Goal: Task Accomplishment & Management: Manage account settings

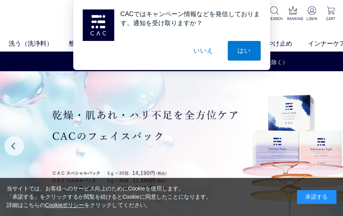
click at [325, 196] on div "承諾する" at bounding box center [316, 197] width 39 height 14
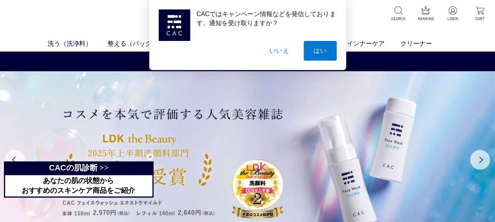
click at [343, 11] on div "CACではキャンペーン情報などを発信しております。通知を受け取りますか？ はい いいえ" at bounding box center [247, 35] width 495 height 70
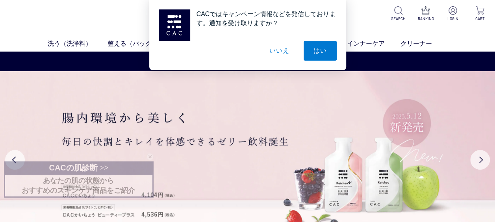
click at [343, 13] on div "CACではキャンペーン情報などを発信しております。通知を受け取りますか？ はい いいえ" at bounding box center [247, 35] width 495 height 70
click at [316, 49] on button "はい" at bounding box center [320, 51] width 33 height 20
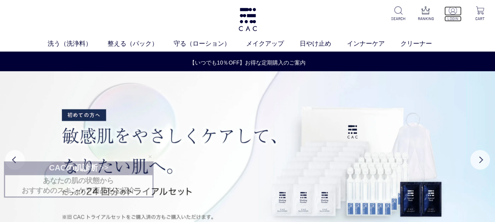
click at [343, 12] on p at bounding box center [452, 10] width 17 height 9
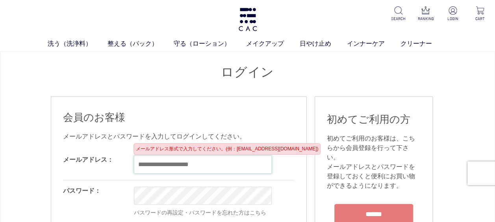
click at [147, 165] on input "email" at bounding box center [203, 165] width 138 height 18
type input "**********"
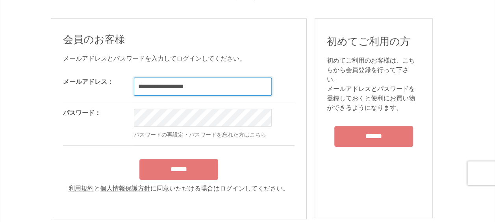
scroll to position [79, 0]
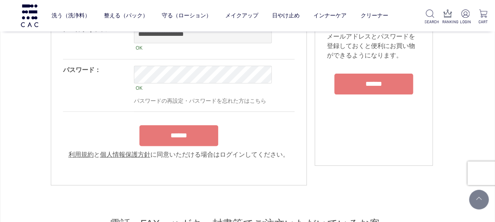
click at [177, 129] on input "******" at bounding box center [178, 135] width 79 height 21
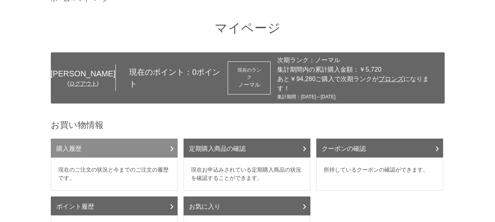
scroll to position [79, 0]
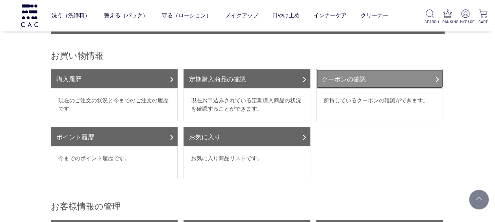
click at [436, 76] on icon at bounding box center [437, 79] width 4 height 6
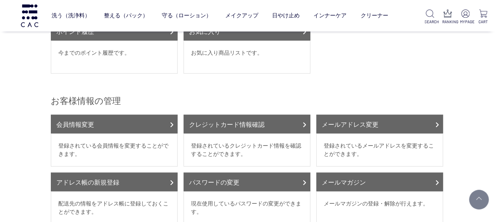
scroll to position [197, 0]
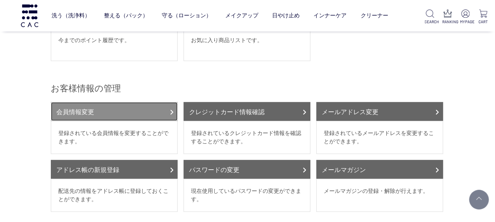
click at [128, 102] on link "会員情報変更" at bounding box center [114, 111] width 127 height 19
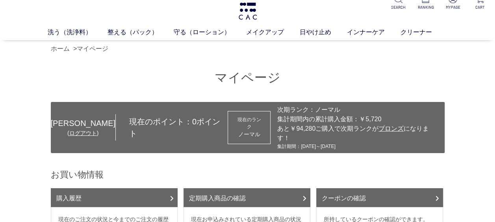
scroll to position [0, 0]
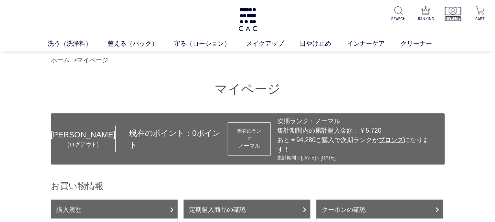
click at [455, 14] on img at bounding box center [453, 10] width 8 height 8
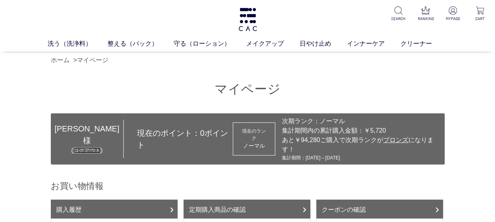
click at [73, 147] on link "ログアウト" at bounding box center [87, 150] width 28 height 6
